Goal: Information Seeking & Learning: Learn about a topic

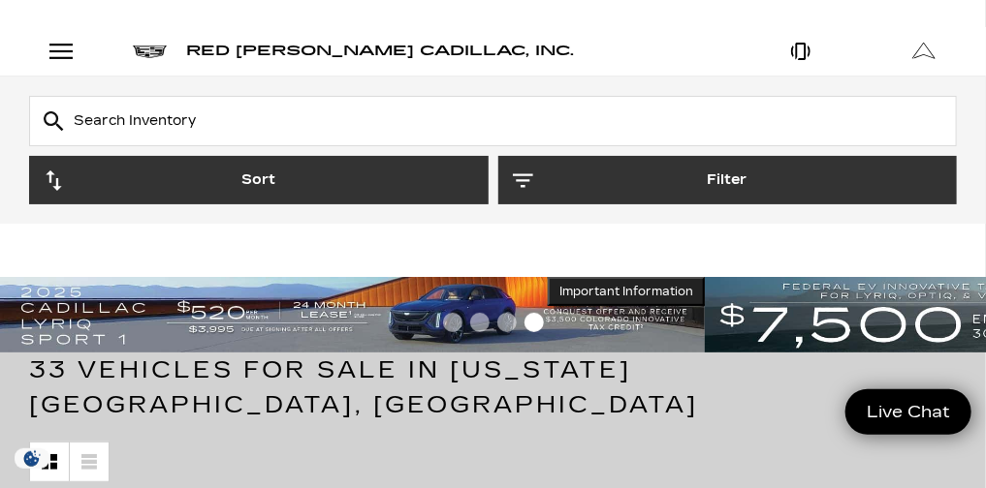
click at [0, 0] on link "Show New" at bounding box center [0, 0] width 0 height 0
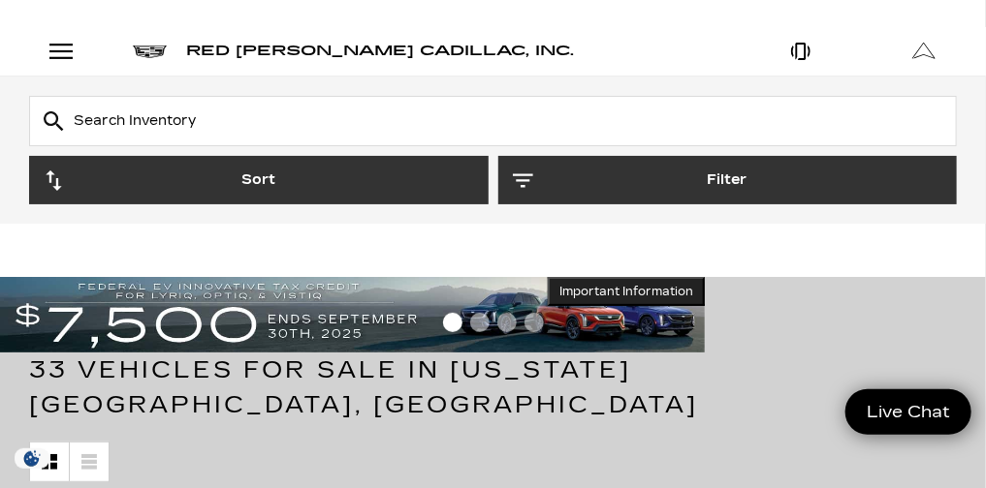
click at [0, 0] on link "OPTIQ" at bounding box center [0, 0] width 0 height 0
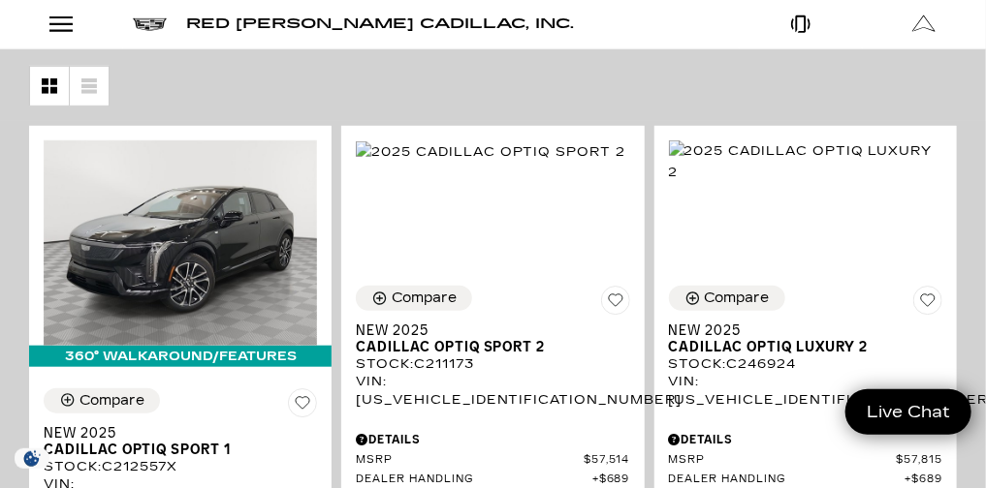
scroll to position [389, 0]
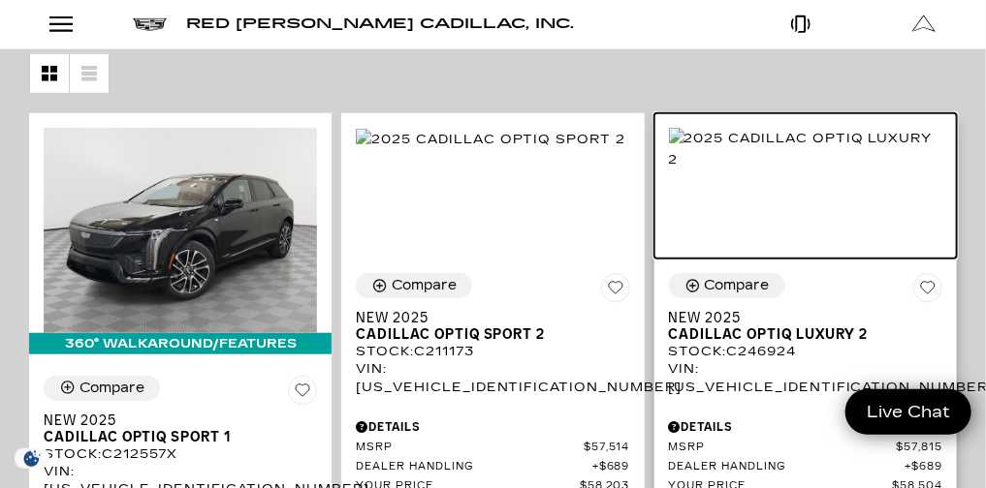
click at [912, 171] on img at bounding box center [805, 149] width 273 height 43
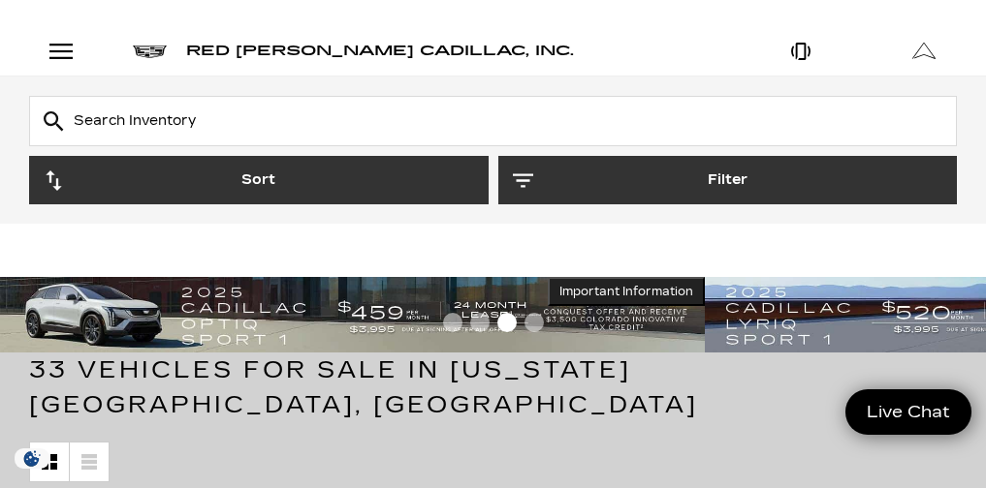
scroll to position [416, 0]
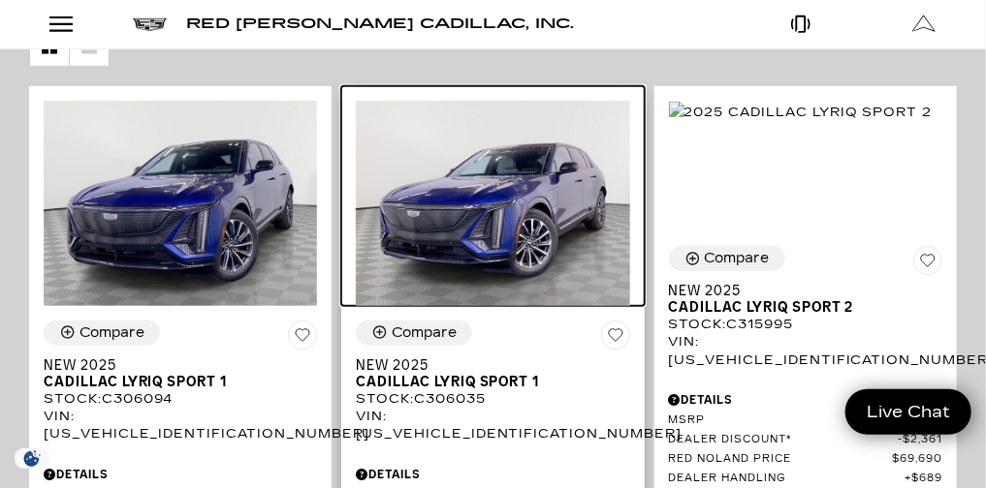
click at [620, 165] on img at bounding box center [492, 203] width 273 height 205
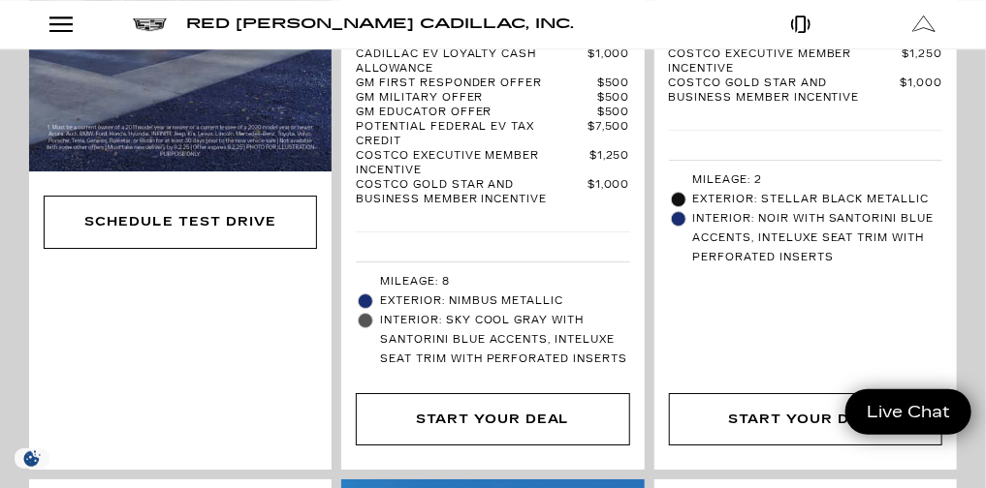
scroll to position [2040, 0]
